Goal: Task Accomplishment & Management: Use online tool/utility

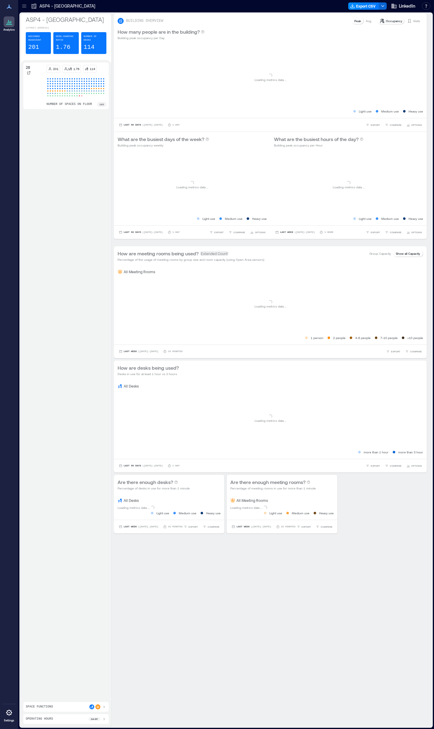
click at [9, 710] on icon at bounding box center [9, 712] width 6 height 6
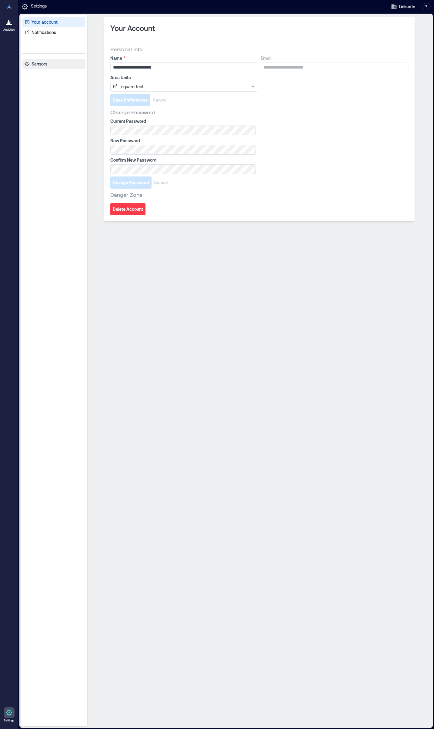
click at [42, 64] on p "Sensors" at bounding box center [40, 64] width 16 height 6
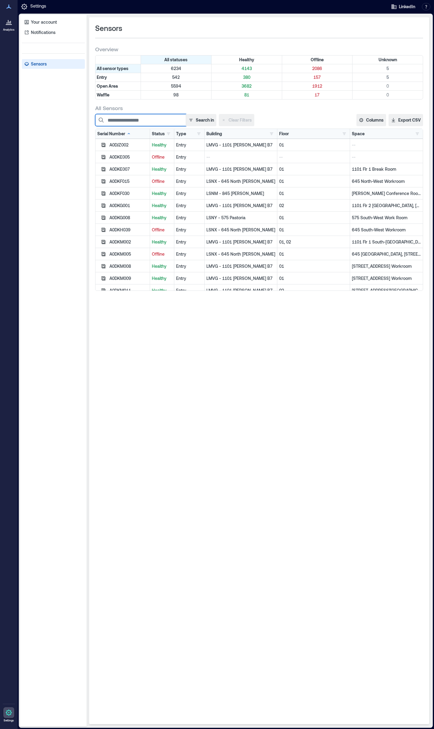
click at [148, 120] on input at bounding box center [140, 120] width 91 height 12
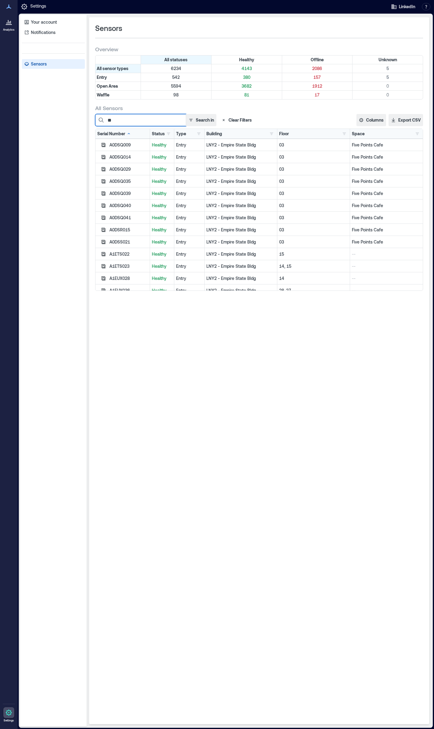
type input "*"
type input "****"
click at [199, 121] on button "Search in" at bounding box center [201, 120] width 31 height 12
click at [190, 136] on button "Serial Number" at bounding box center [194, 135] width 42 height 10
click at [197, 145] on button "Building" at bounding box center [194, 145] width 42 height 10
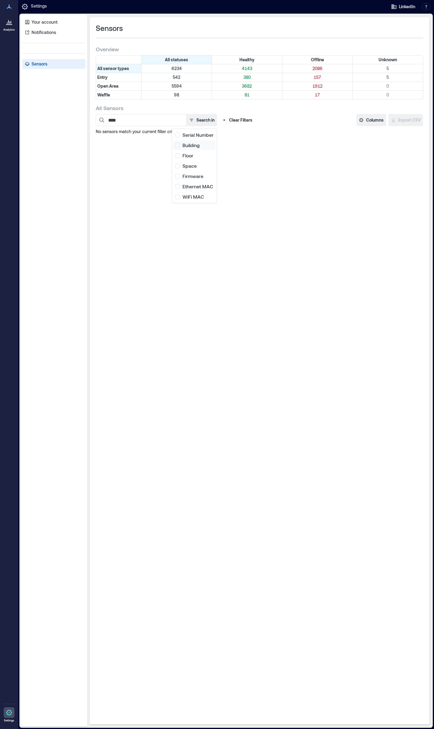
click at [191, 146] on button "Building" at bounding box center [194, 145] width 42 height 10
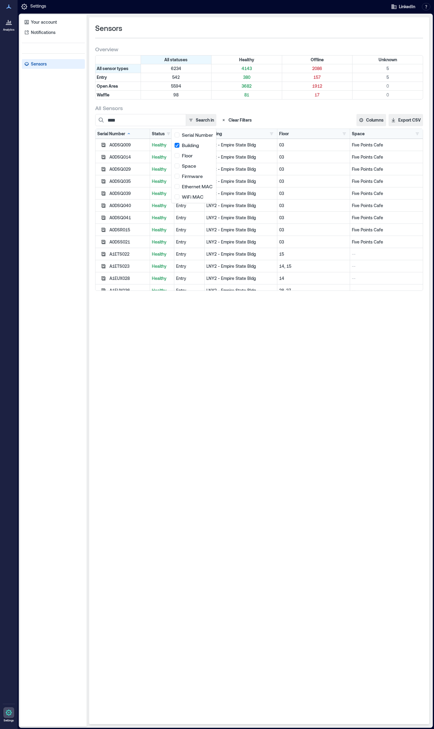
click at [213, 399] on div "Sensors Overview All statuses Healthy Offline Unknown All sensor types 6234 414…" at bounding box center [259, 370] width 340 height 706
click at [189, 122] on icon "button" at bounding box center [190, 120] width 5 height 5
click at [235, 120] on button "Clear Filters" at bounding box center [236, 120] width 35 height 12
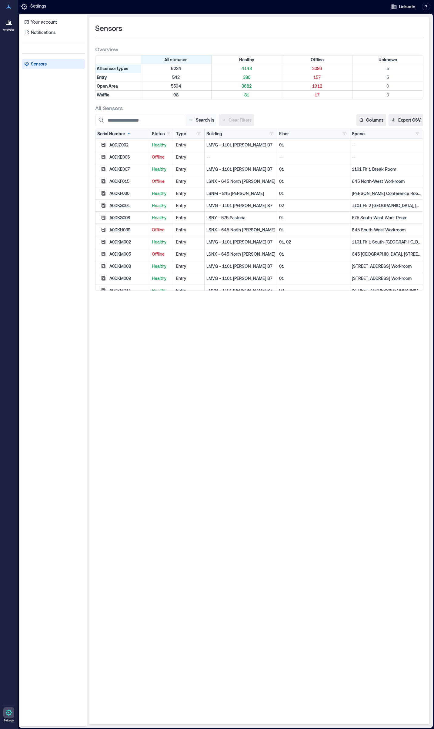
click at [202, 120] on button "Search in" at bounding box center [201, 120] width 31 height 12
click at [145, 121] on input at bounding box center [140, 120] width 91 height 12
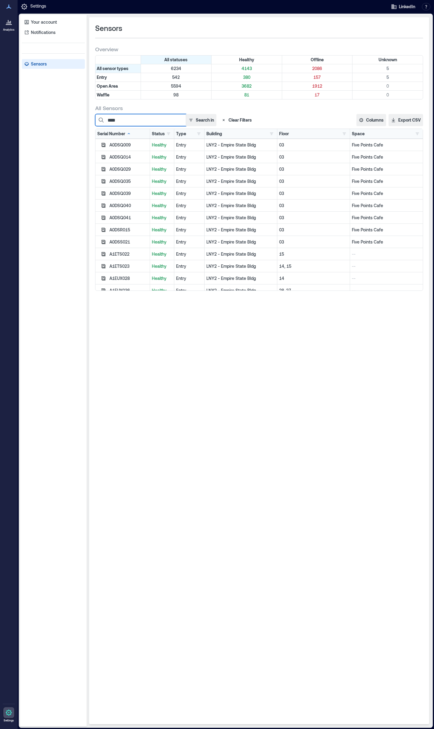
type input "****"
click at [299, 117] on div "**** Search in Clear Filters" at bounding box center [216, 120] width 242 height 12
click at [365, 121] on button "Columns" at bounding box center [371, 120] width 30 height 12
click at [305, 123] on div "**** Search in Clear Filters" at bounding box center [216, 120] width 242 height 12
click at [168, 134] on button "button" at bounding box center [168, 134] width 7 height 6
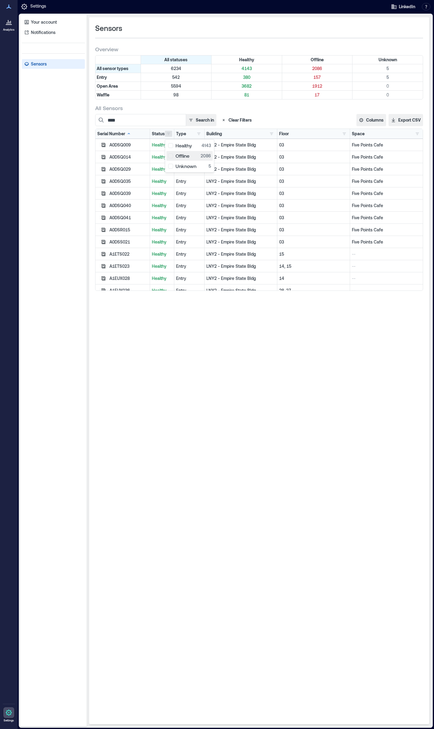
click at [171, 155] on div "Offline 2086" at bounding box center [189, 156] width 43 height 6
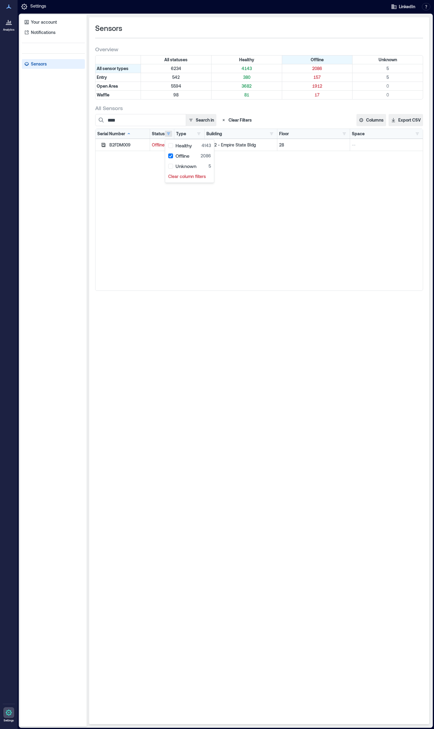
click at [272, 218] on div "B2FDM009 Offline Open Area LNY2 - [GEOGRAPHIC_DATA] 28 --" at bounding box center [258, 215] width 327 height 152
